Goal: Task Accomplishment & Management: Use online tool/utility

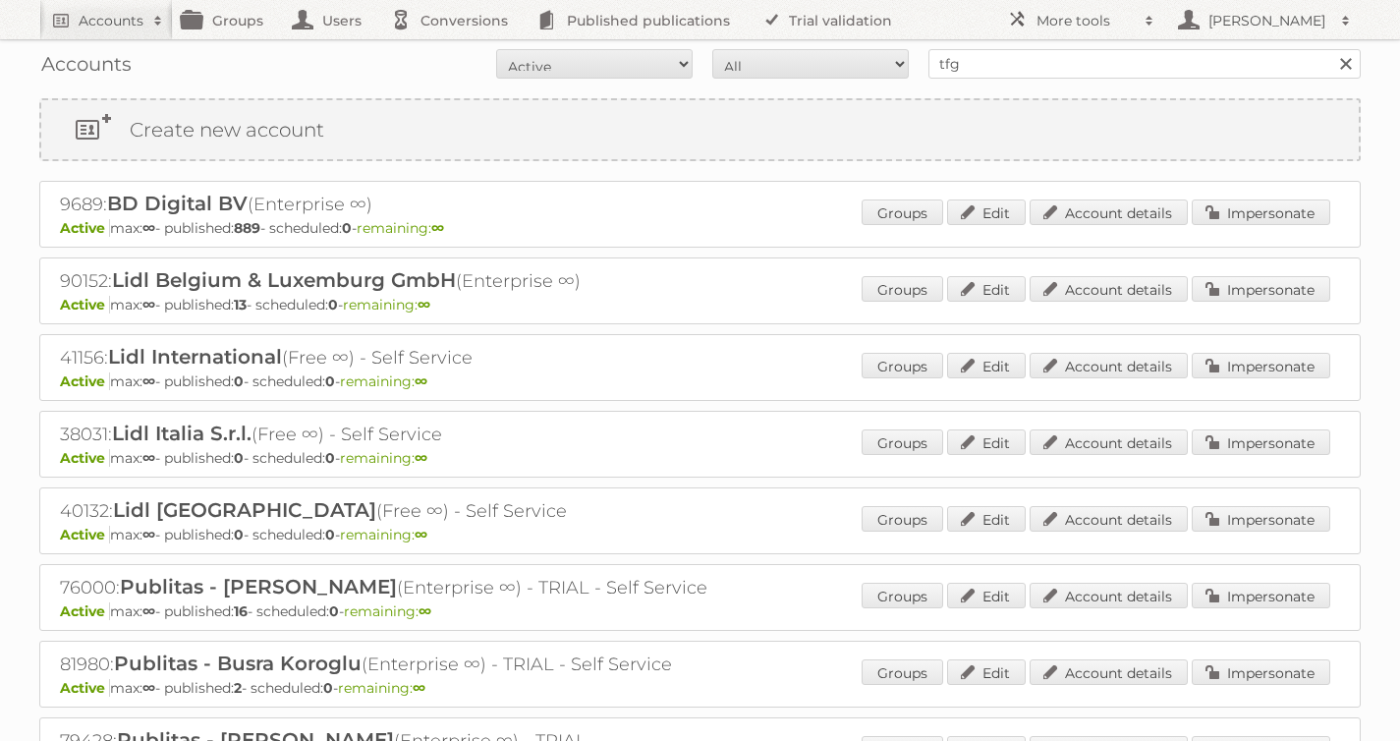
type input "tfg media"
click at [1330, 49] on input "Search" at bounding box center [1344, 63] width 29 height 29
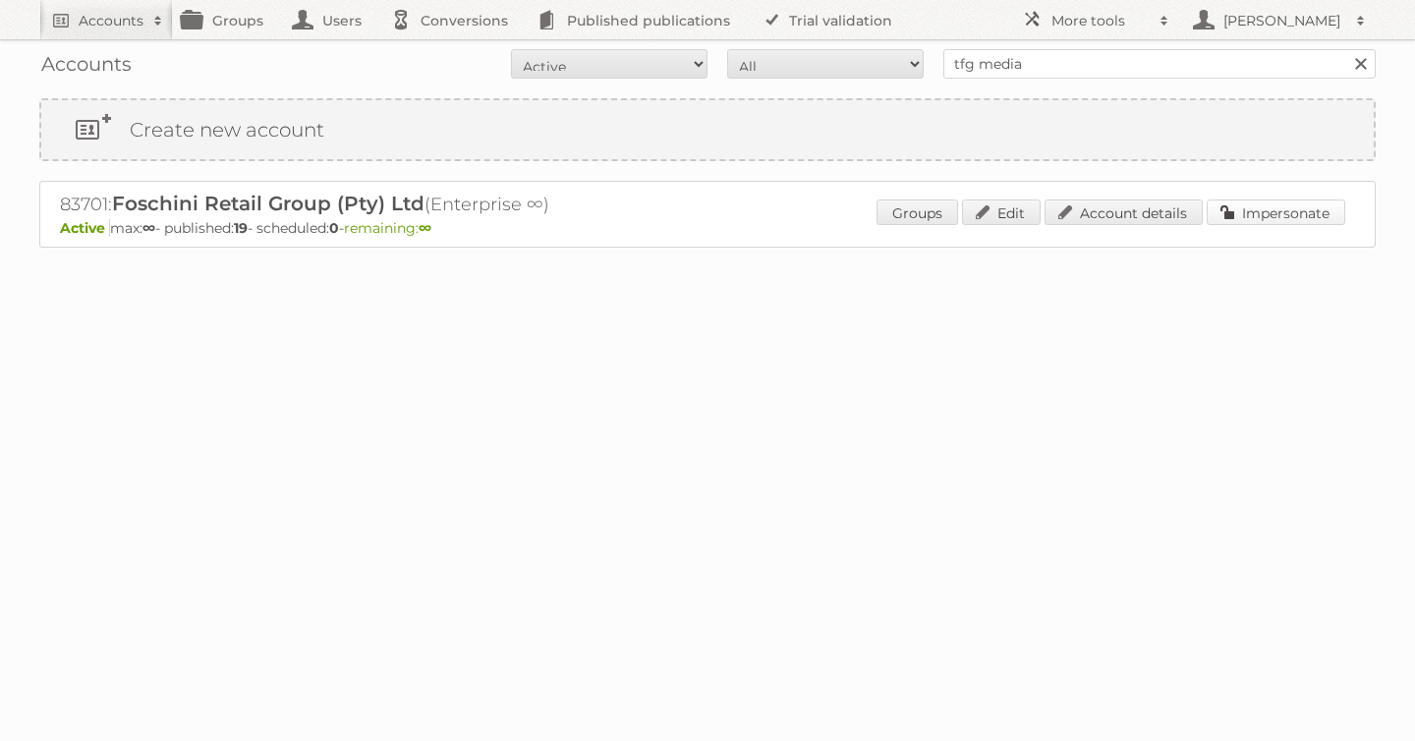
click at [1278, 222] on link "Impersonate" at bounding box center [1275, 212] width 139 height 26
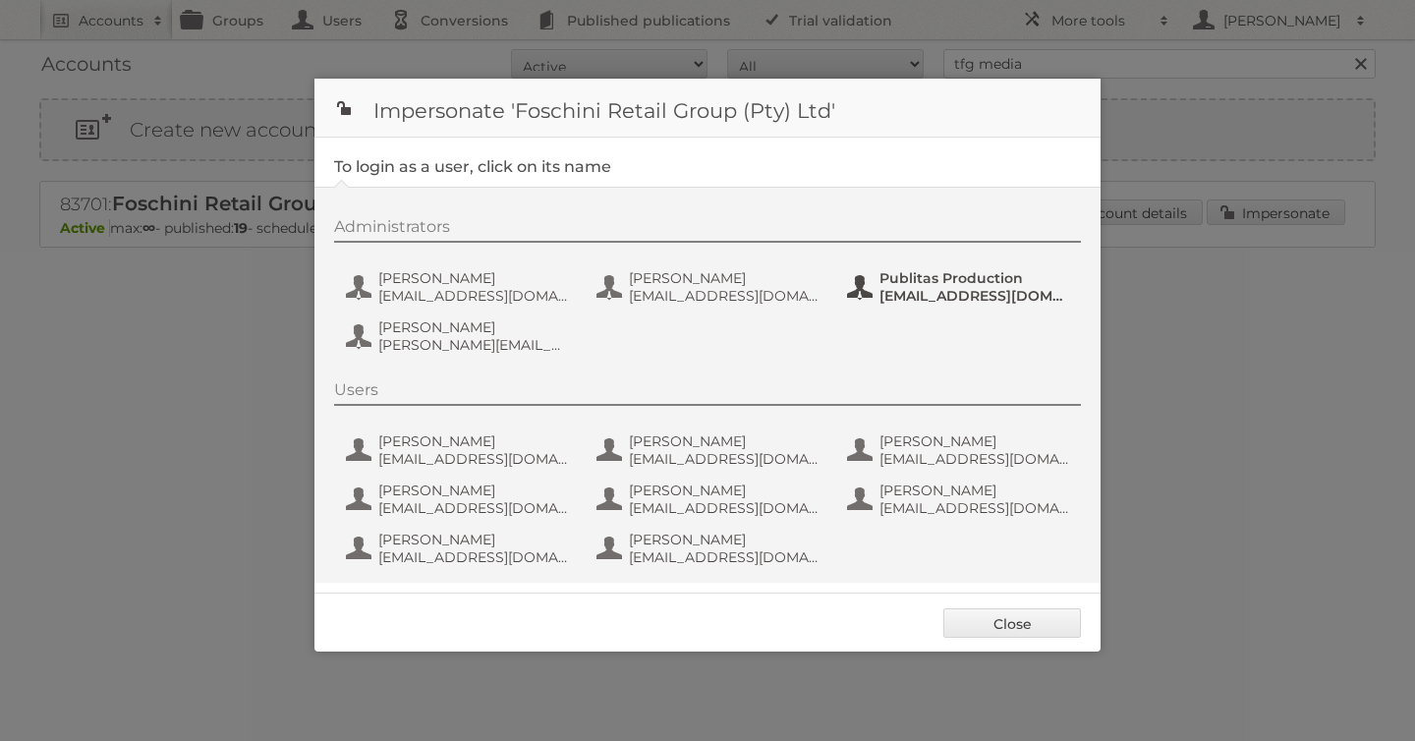
click at [907, 285] on span "Publitas Production" at bounding box center [974, 278] width 191 height 18
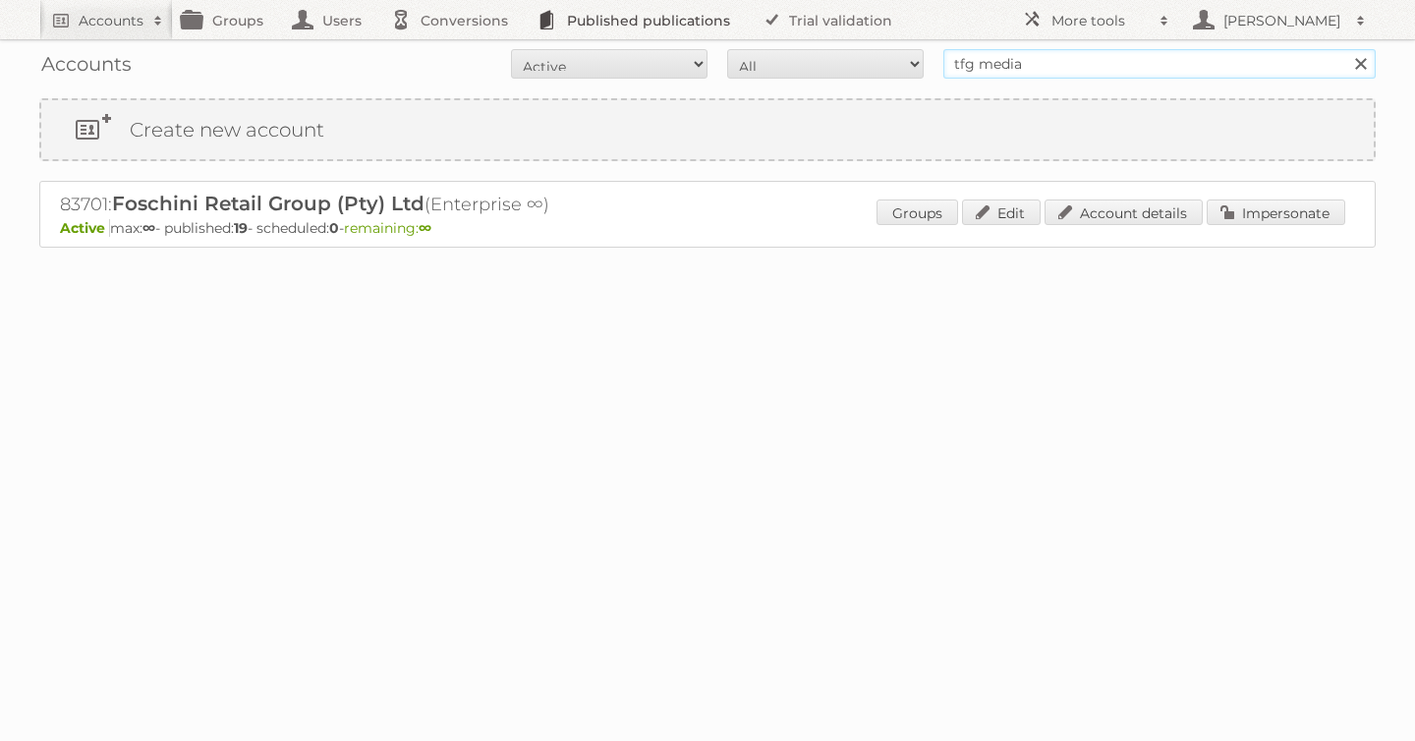
drag, startPoint x: 1045, startPoint y: 64, endPoint x: 701, endPoint y: 12, distance: 347.7
click at [749, 25] on body "Accounts Search Advanced Search Create new account Groups Users Conversions Pub…" at bounding box center [707, 370] width 1415 height 741
type input "etos"
click at [1345, 49] on input "Search" at bounding box center [1359, 63] width 29 height 29
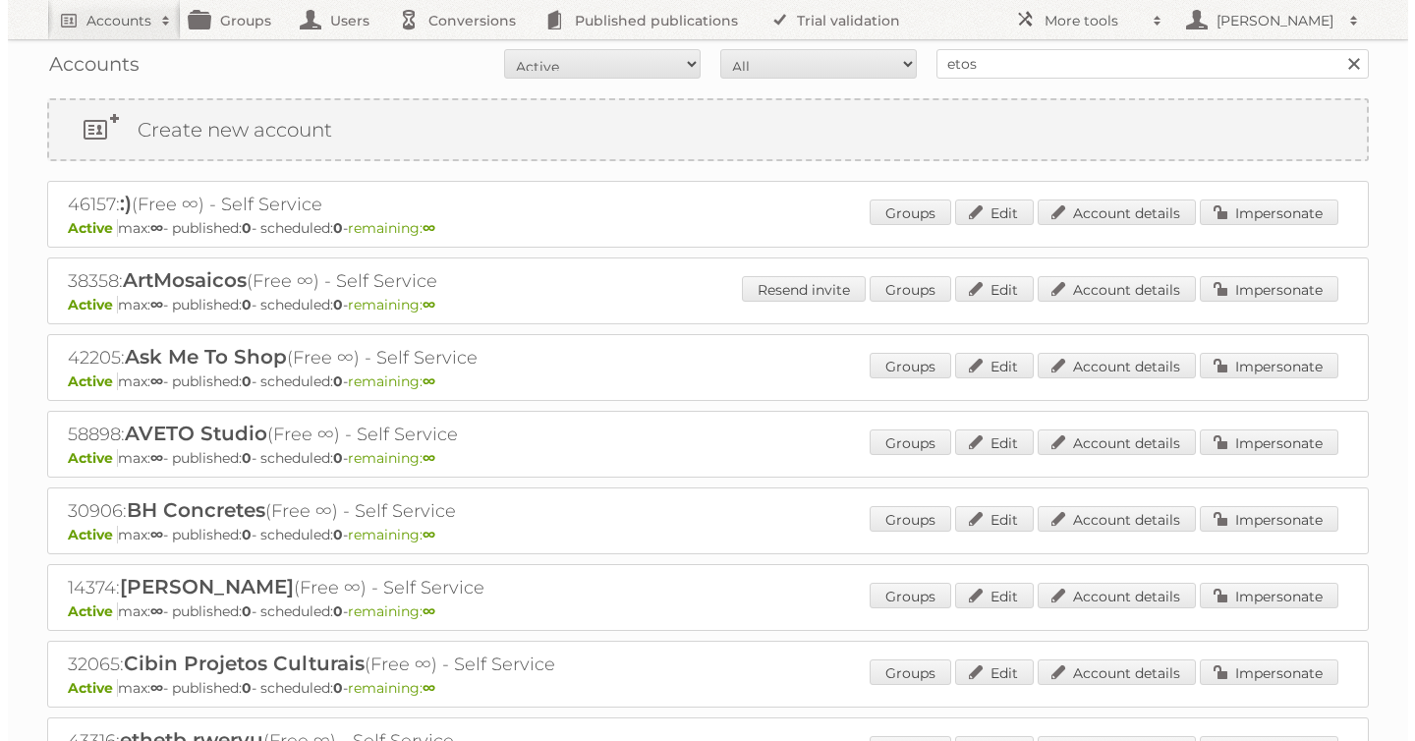
scroll to position [343, 0]
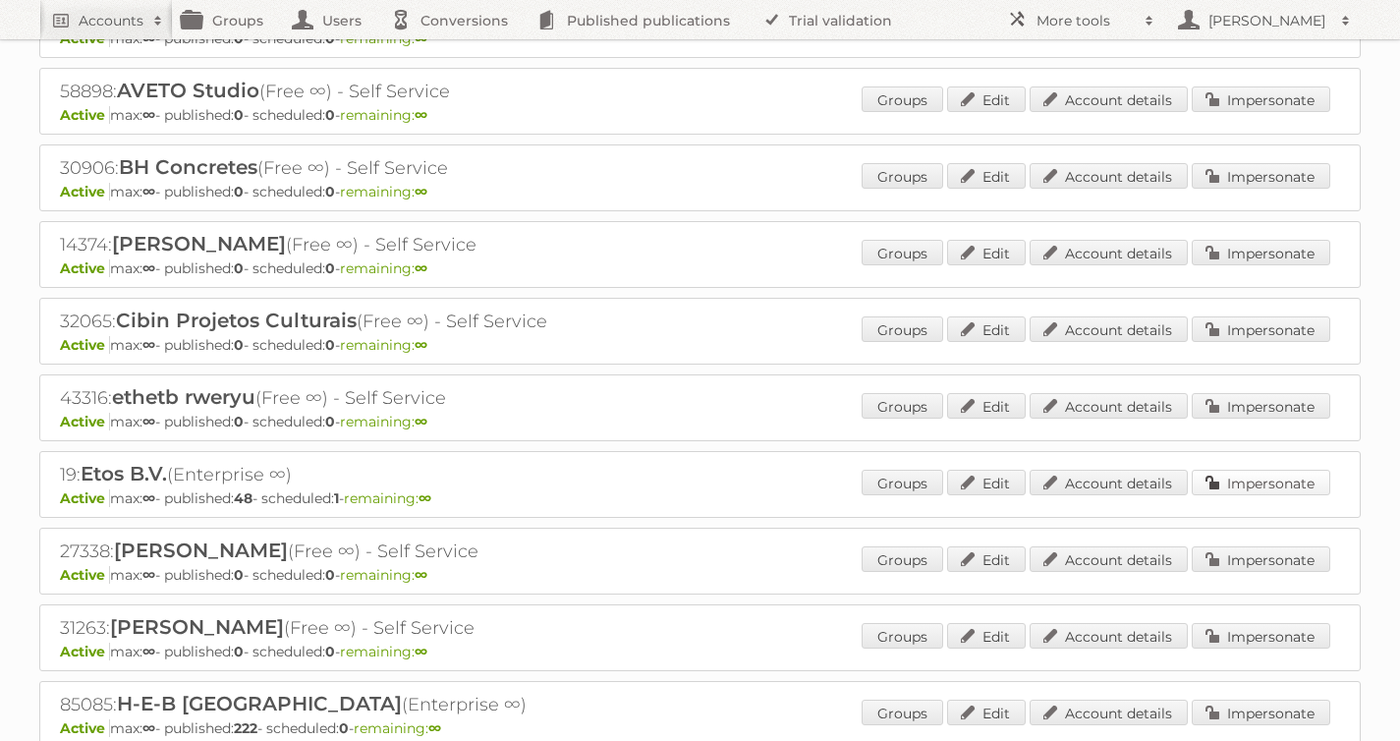
click at [1253, 479] on link "Impersonate" at bounding box center [1261, 483] width 139 height 26
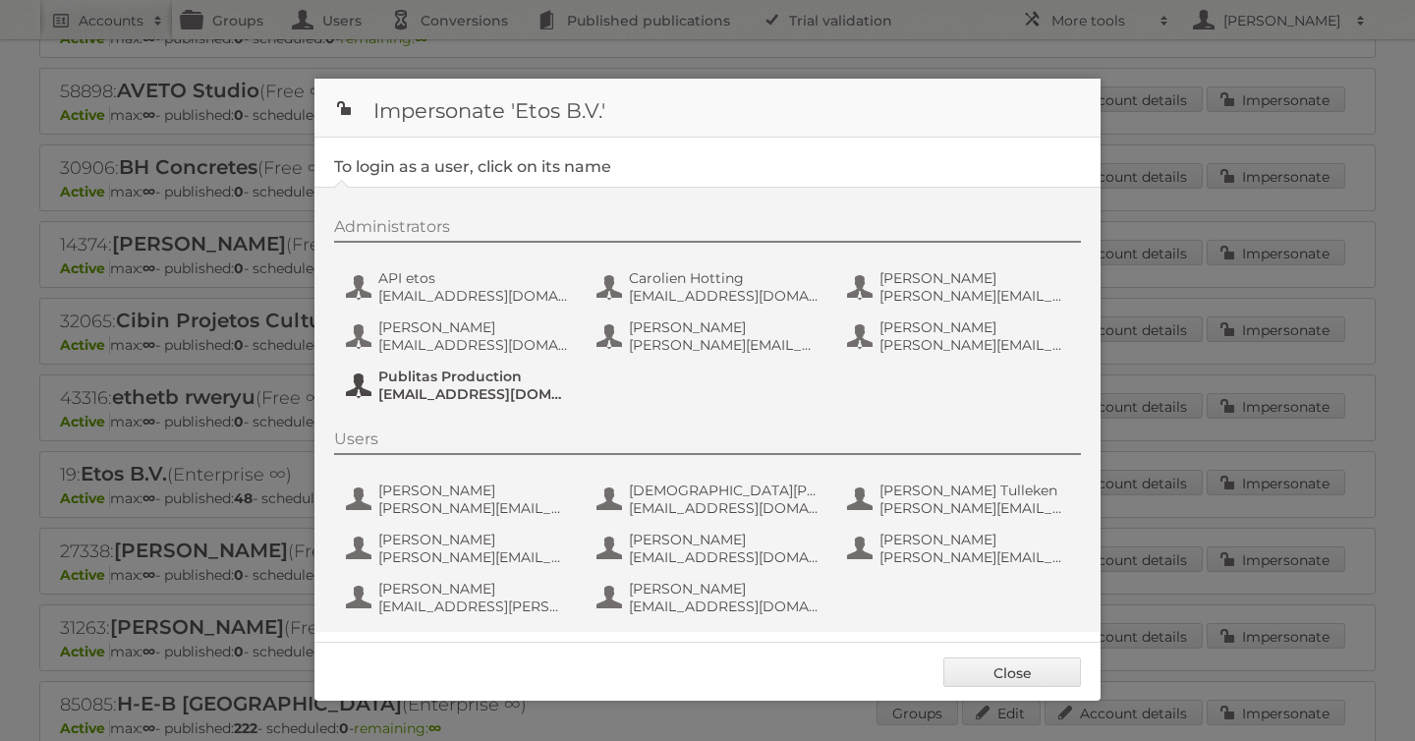
click at [425, 399] on span "fs+etos@publitas.com" at bounding box center [473, 394] width 191 height 18
